Goal: Browse casually

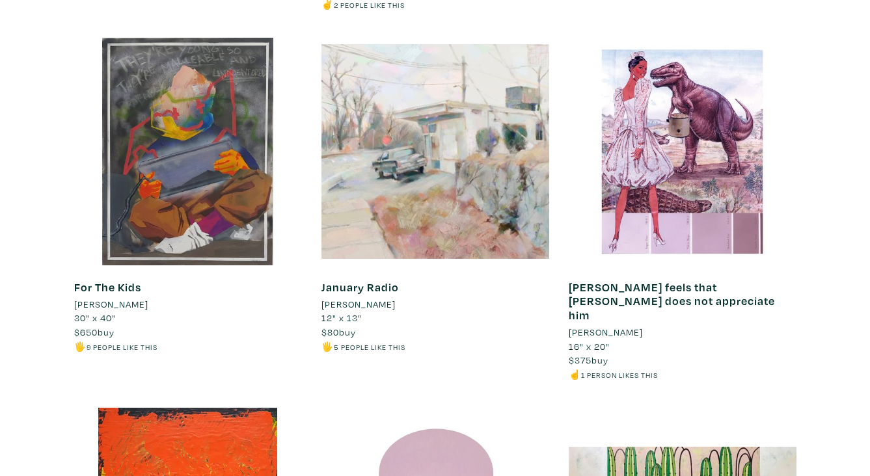
scroll to position [3286, 0]
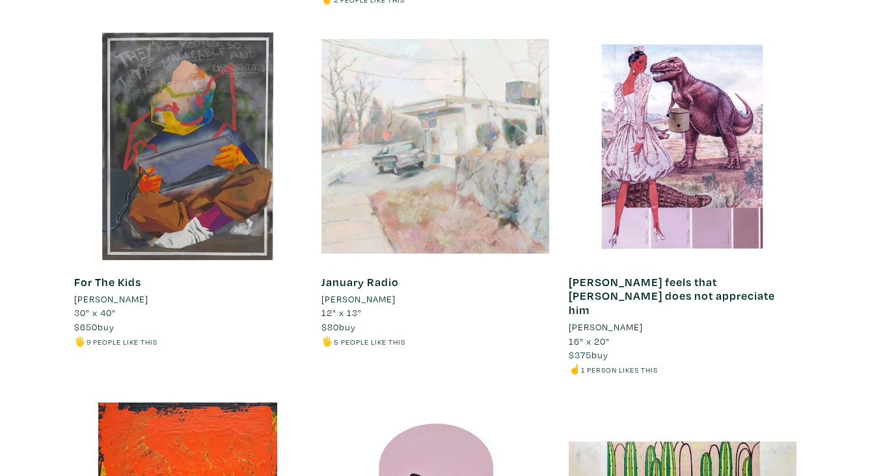
click at [472, 106] on div at bounding box center [435, 147] width 228 height 228
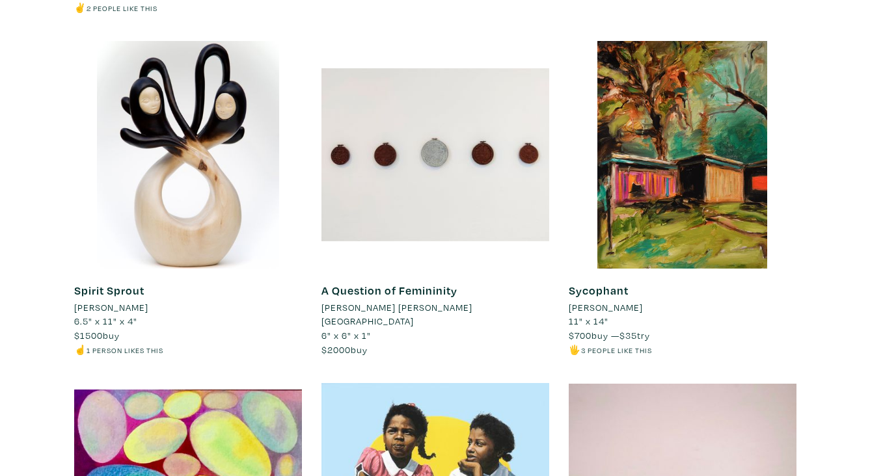
scroll to position [10176, 0]
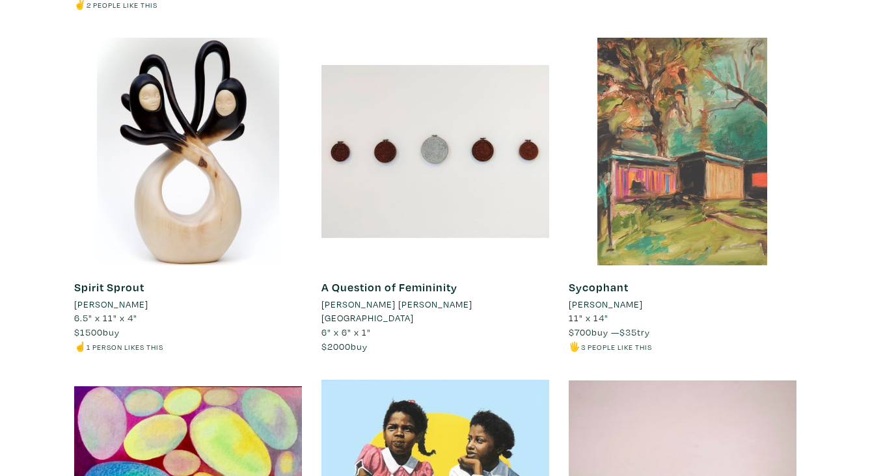
click at [722, 150] on div at bounding box center [683, 152] width 228 height 228
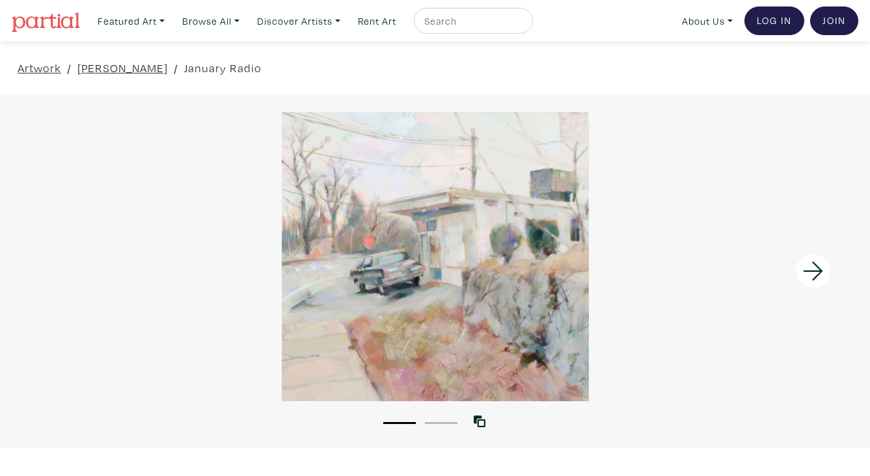
click at [807, 276] on icon at bounding box center [813, 271] width 44 height 35
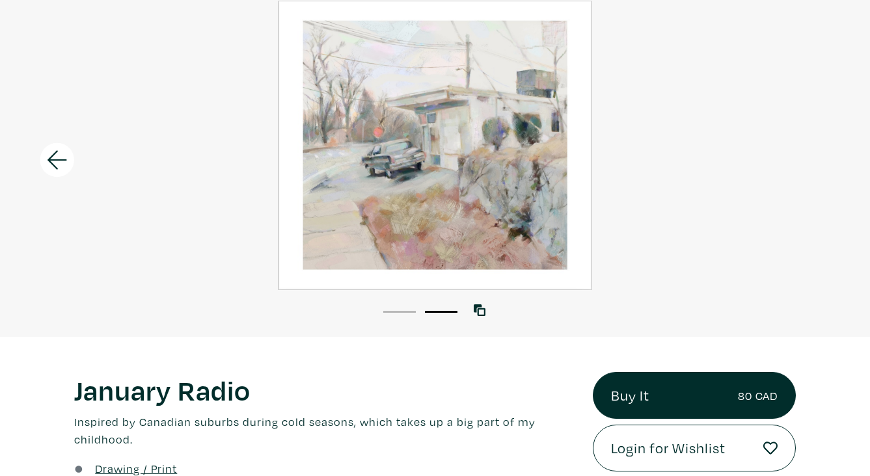
scroll to position [111, 0]
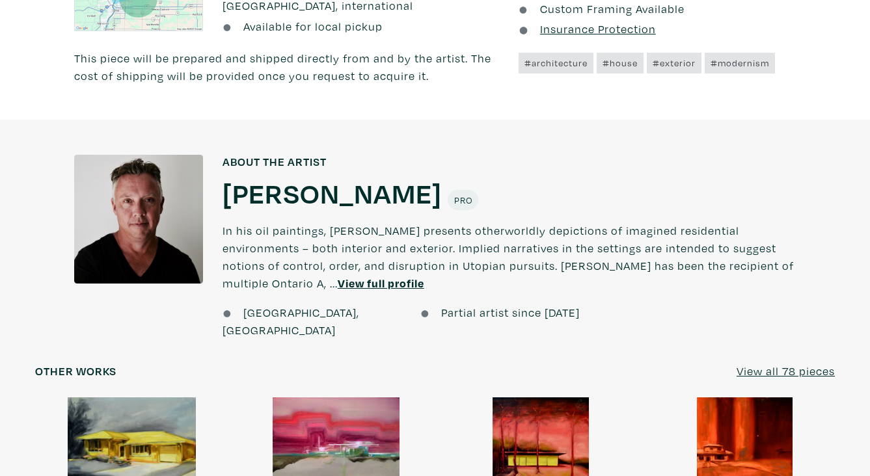
scroll to position [802, 0]
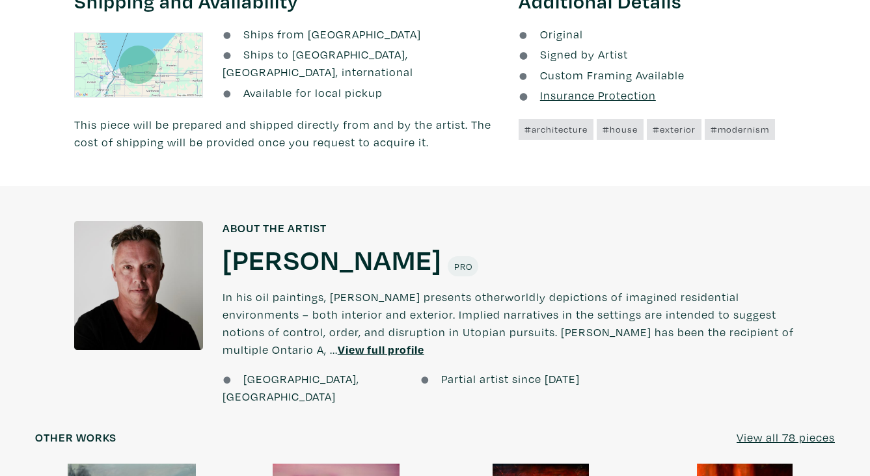
click at [424, 342] on u "View full profile" at bounding box center [381, 349] width 87 height 15
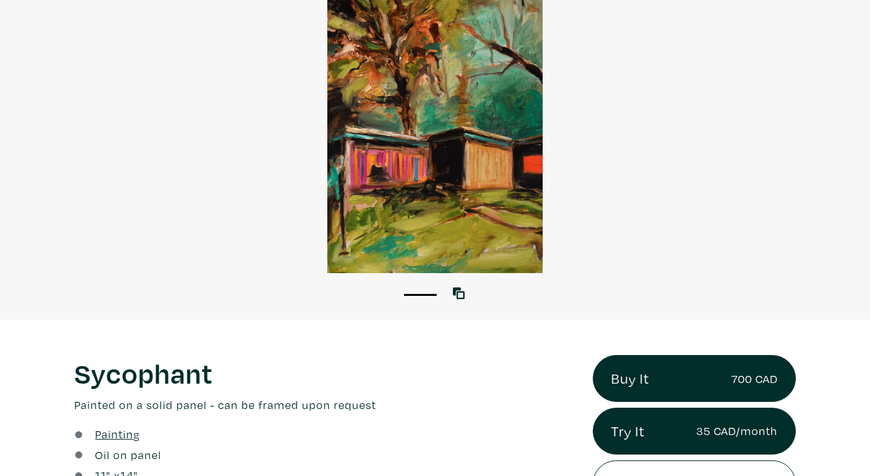
scroll to position [60, 0]
